Goal: Navigation & Orientation: Find specific page/section

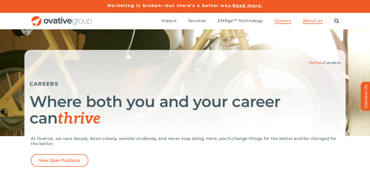
click at [308, 19] on span "About Us" at bounding box center [312, 20] width 20 height 5
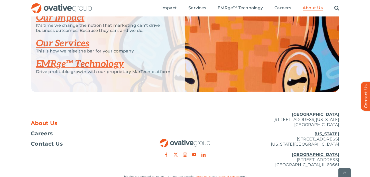
scroll to position [1108, 0]
click at [50, 23] on link "Our Impact" at bounding box center [60, 17] width 49 height 11
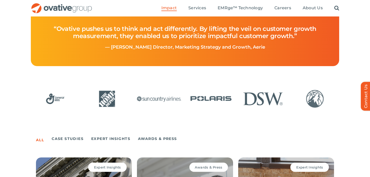
scroll to position [248, 0]
